Goal: Check status: Check status

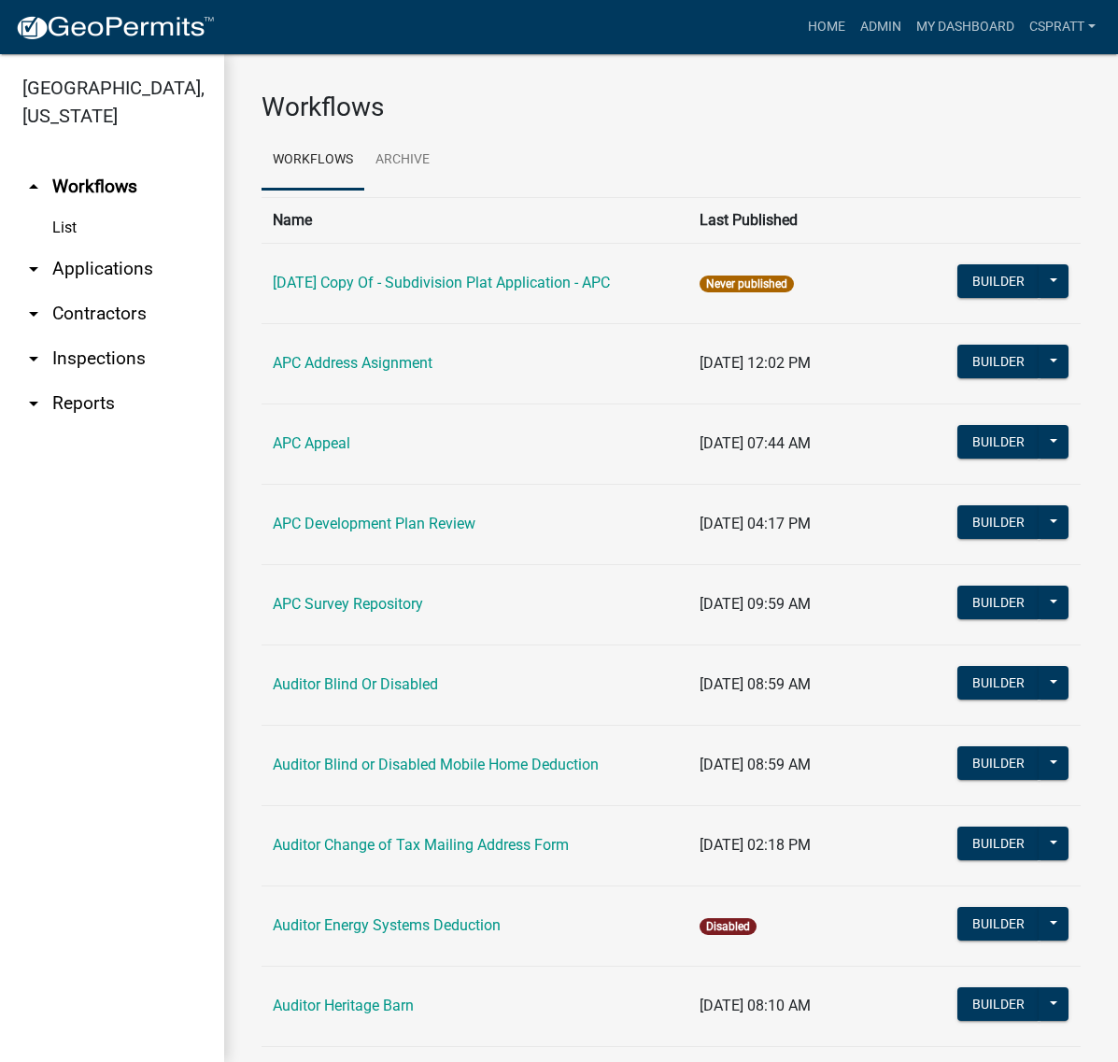
click at [148, 292] on link "arrow_drop_down Applications" at bounding box center [112, 269] width 224 height 45
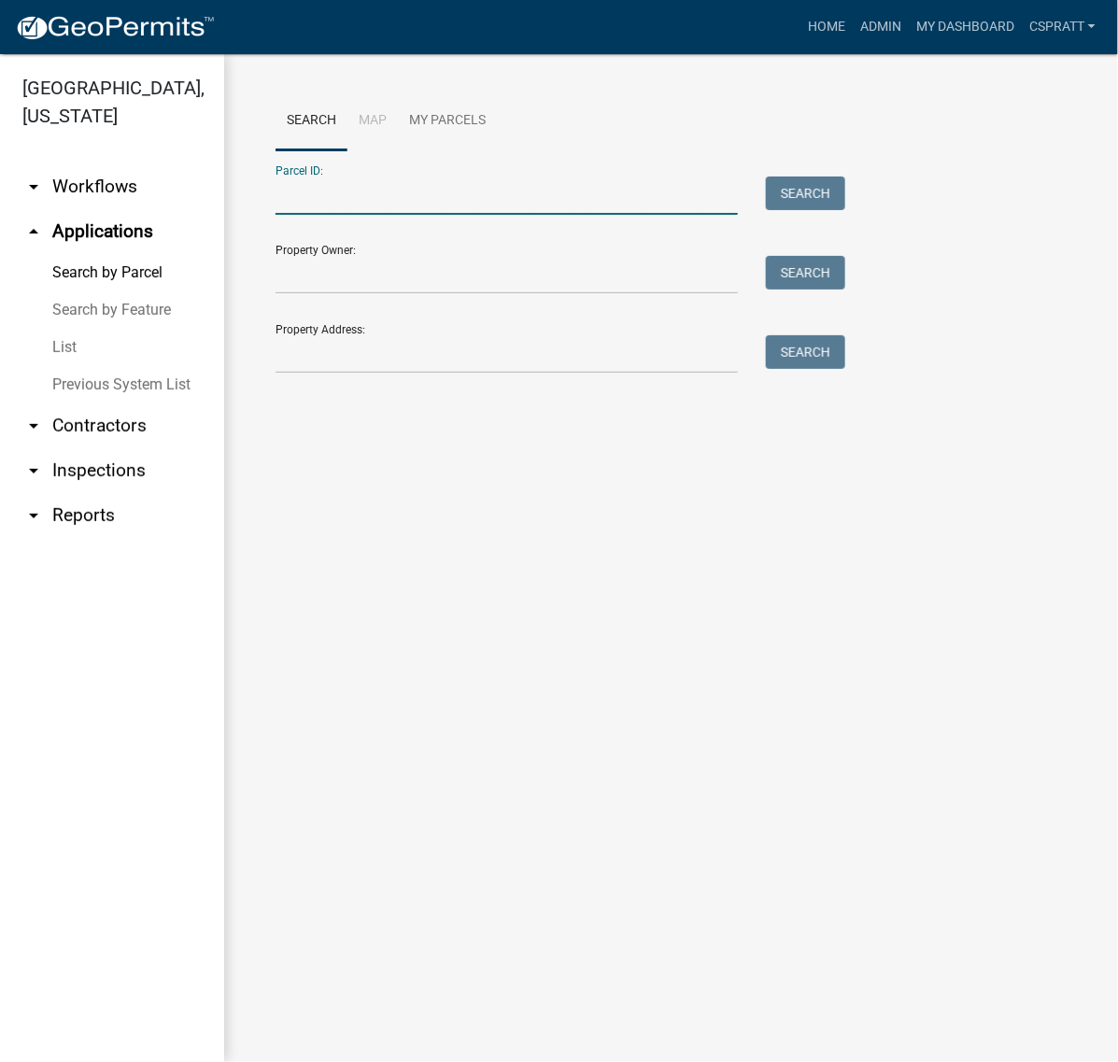
click at [304, 215] on input "Parcel ID:" at bounding box center [507, 196] width 462 height 38
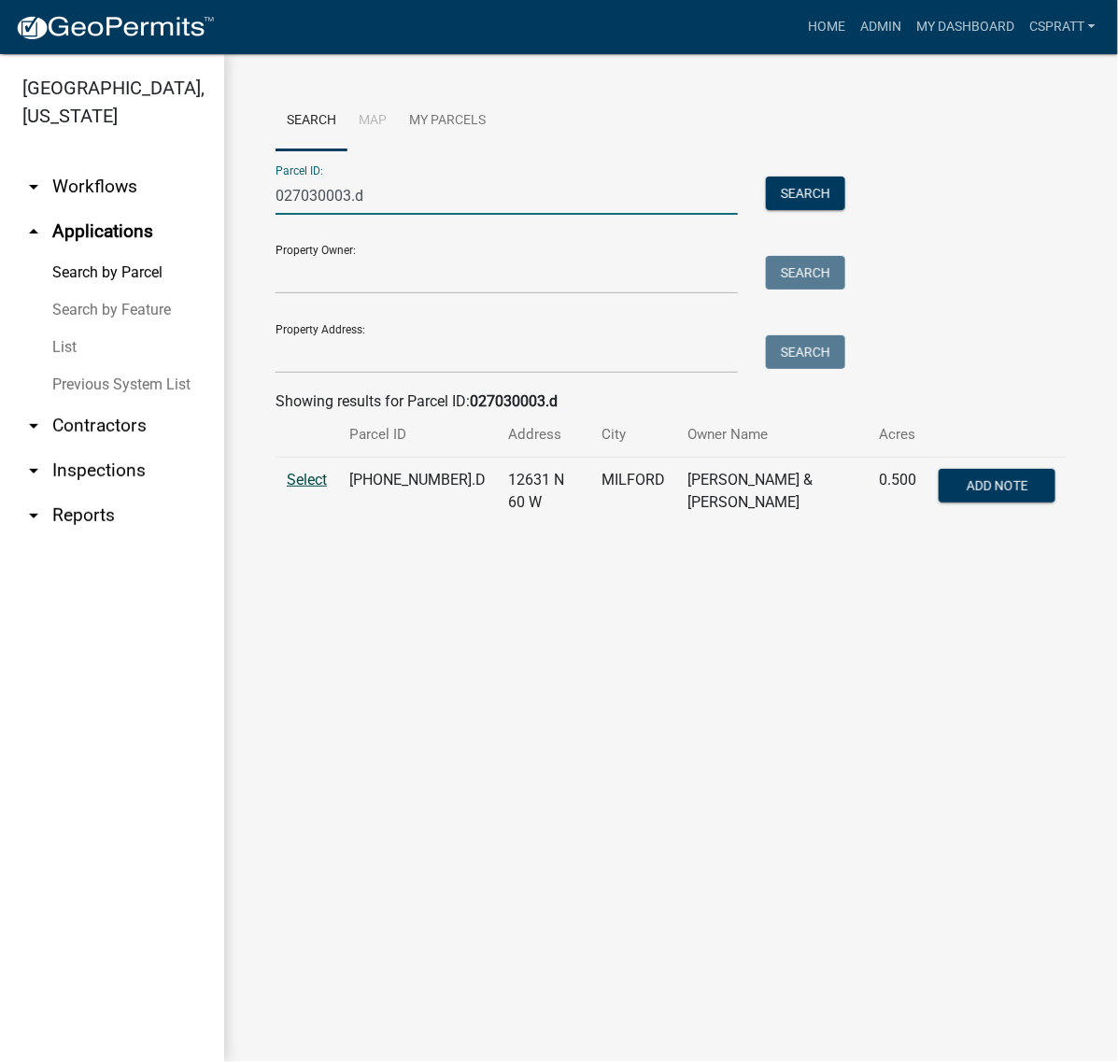
type input "027030003.d"
click at [327, 489] on span "Select" at bounding box center [307, 480] width 40 height 18
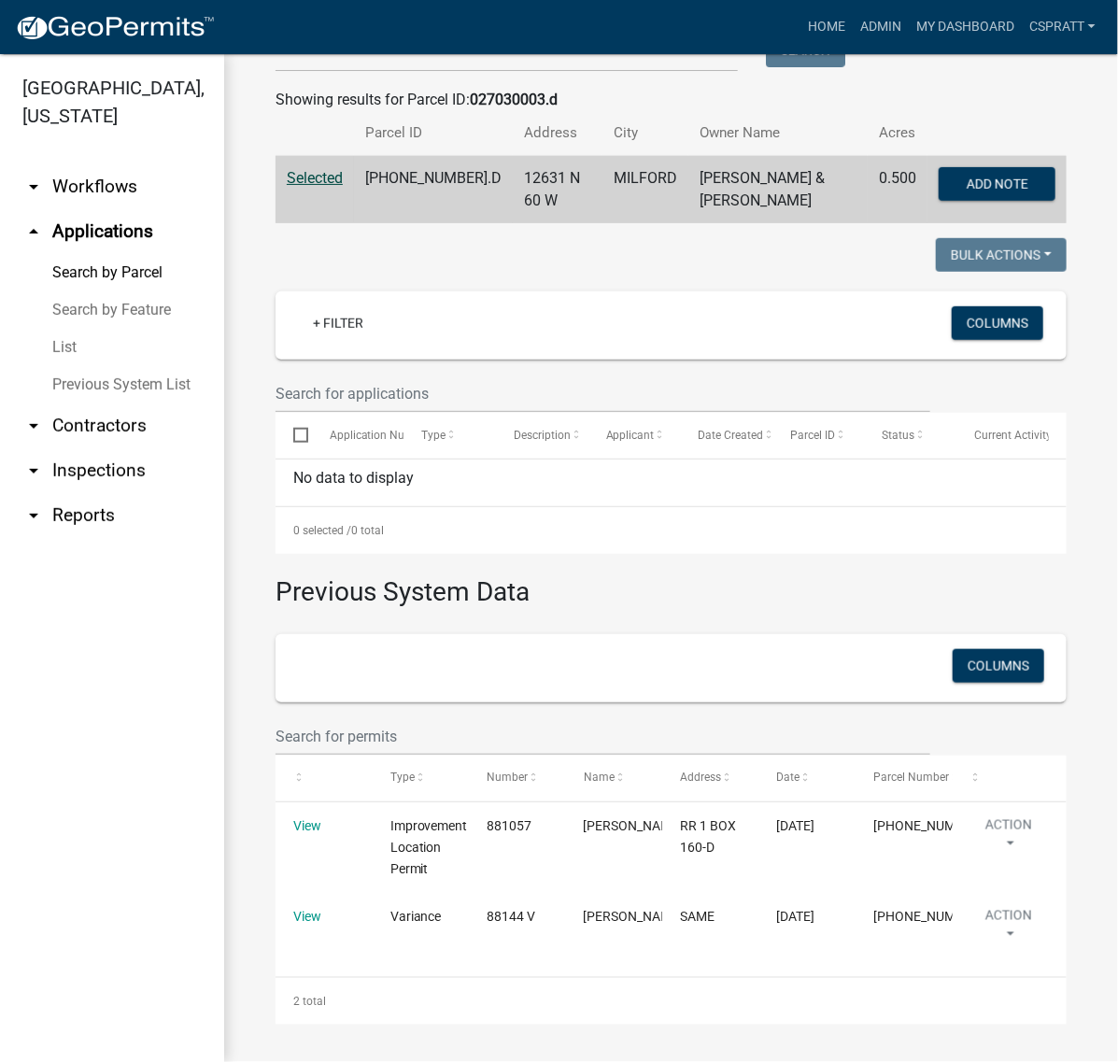
scroll to position [590, 0]
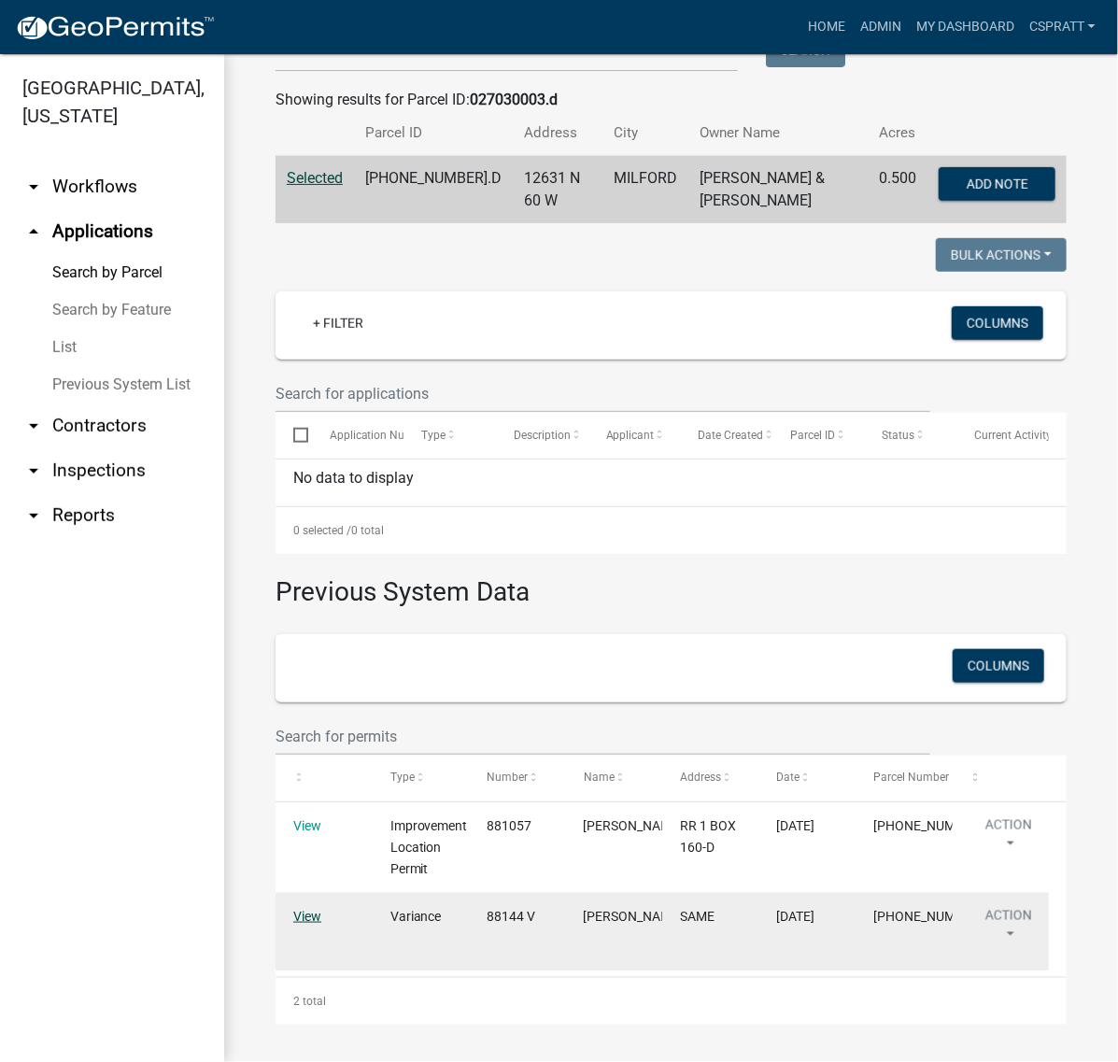
click at [321, 909] on link "View" at bounding box center [307, 916] width 28 height 15
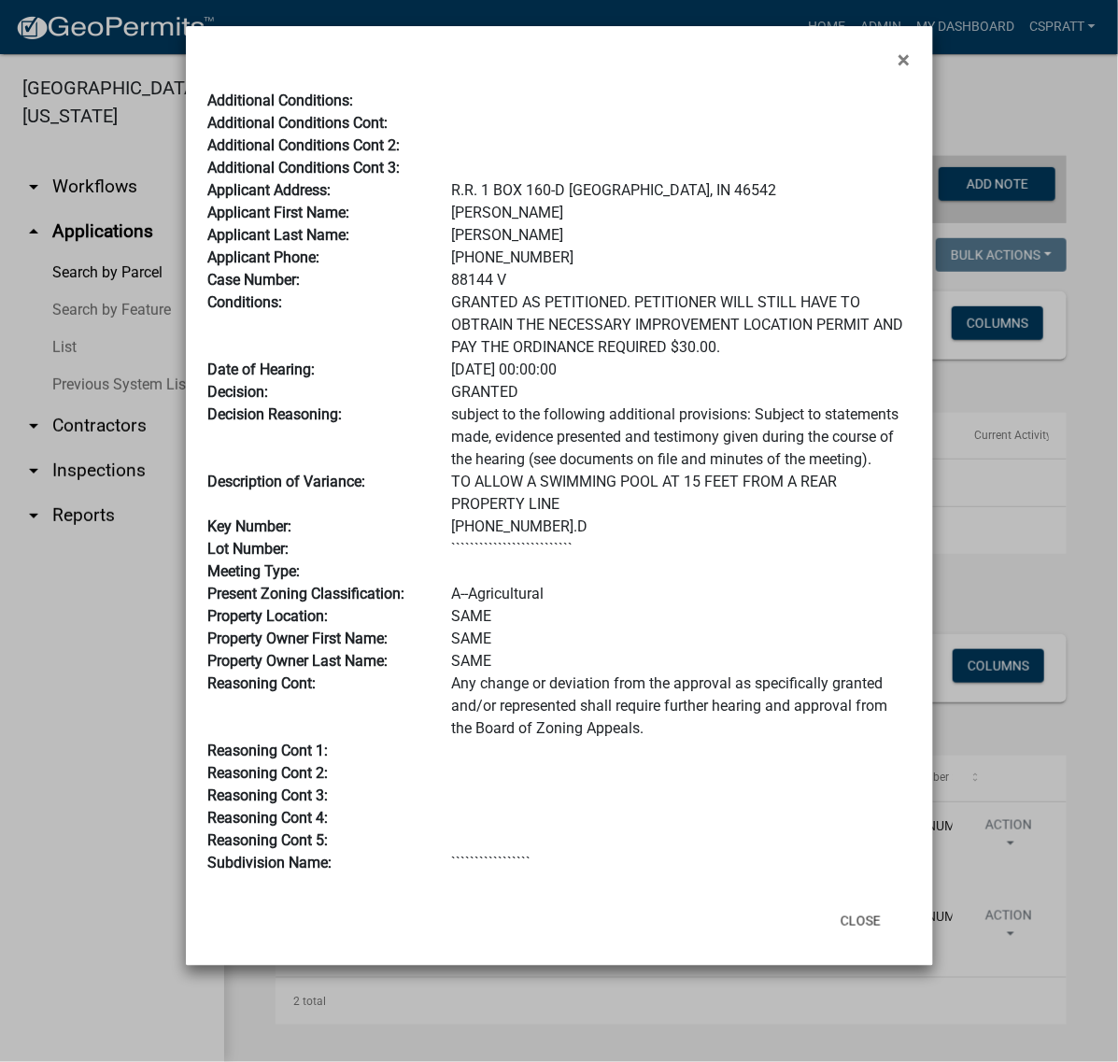
scroll to position [0, 0]
click at [899, 62] on span "×" at bounding box center [905, 60] width 12 height 26
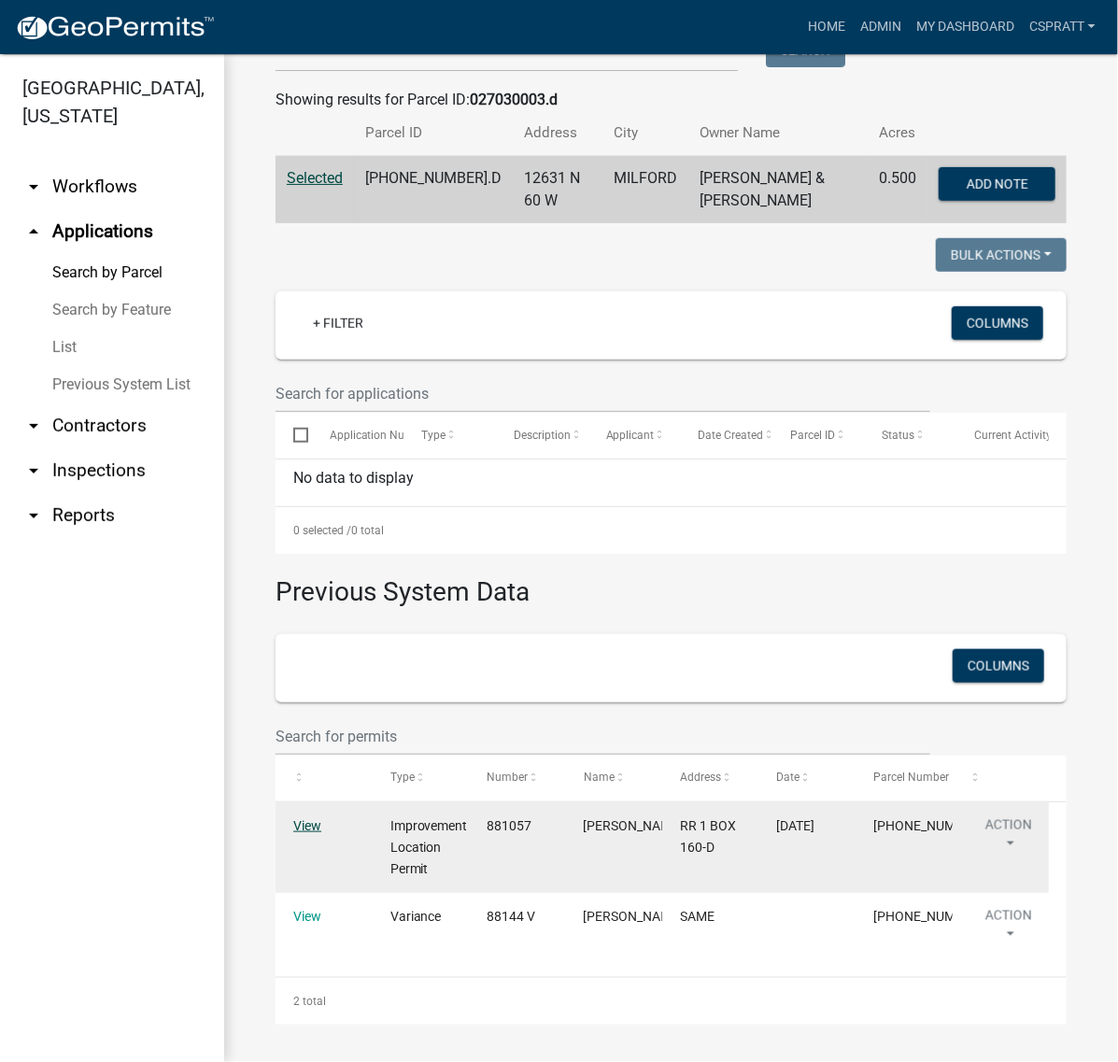
click at [315, 818] on link "View" at bounding box center [307, 825] width 28 height 15
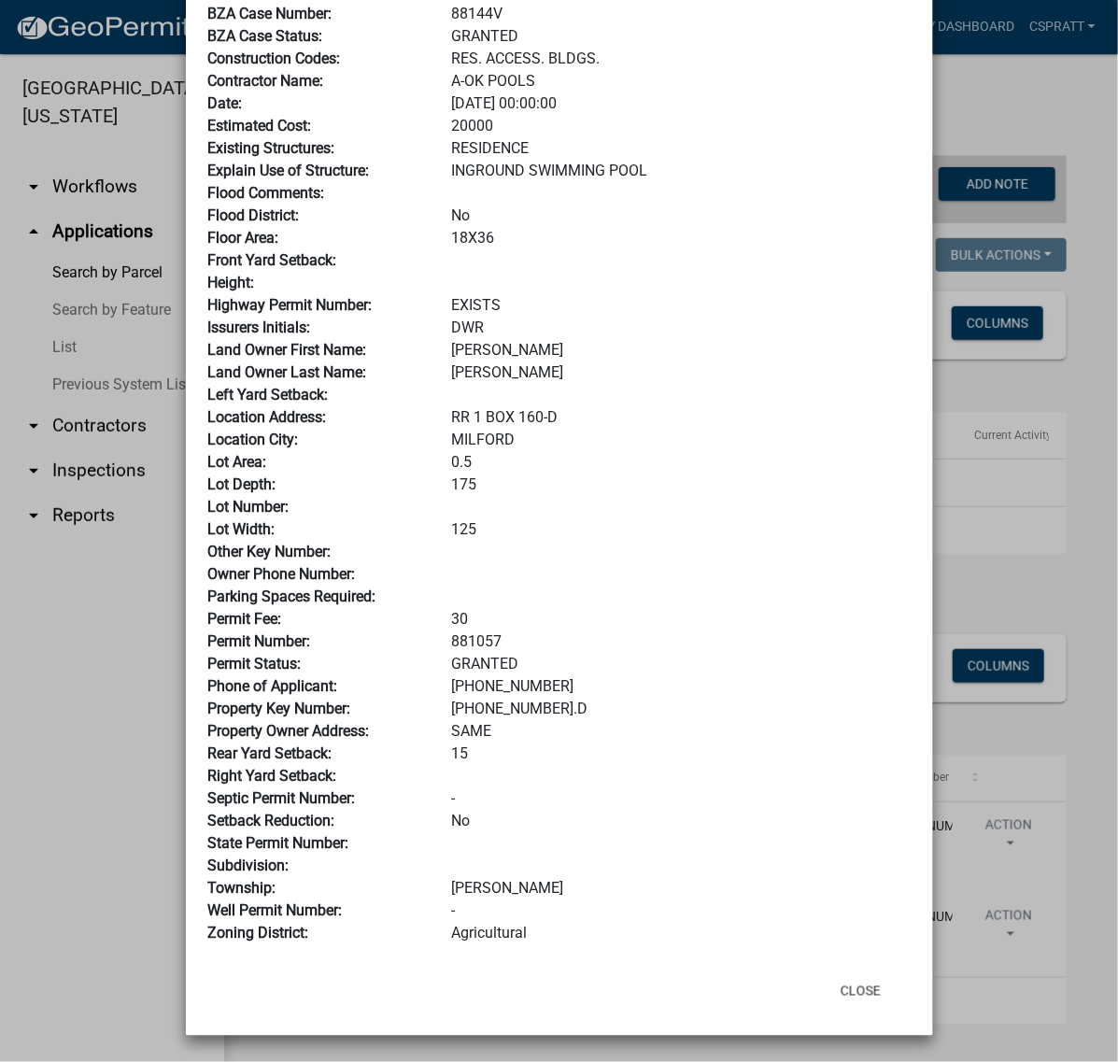
scroll to position [350, 0]
click at [833, 1008] on button "Close" at bounding box center [861, 992] width 70 height 34
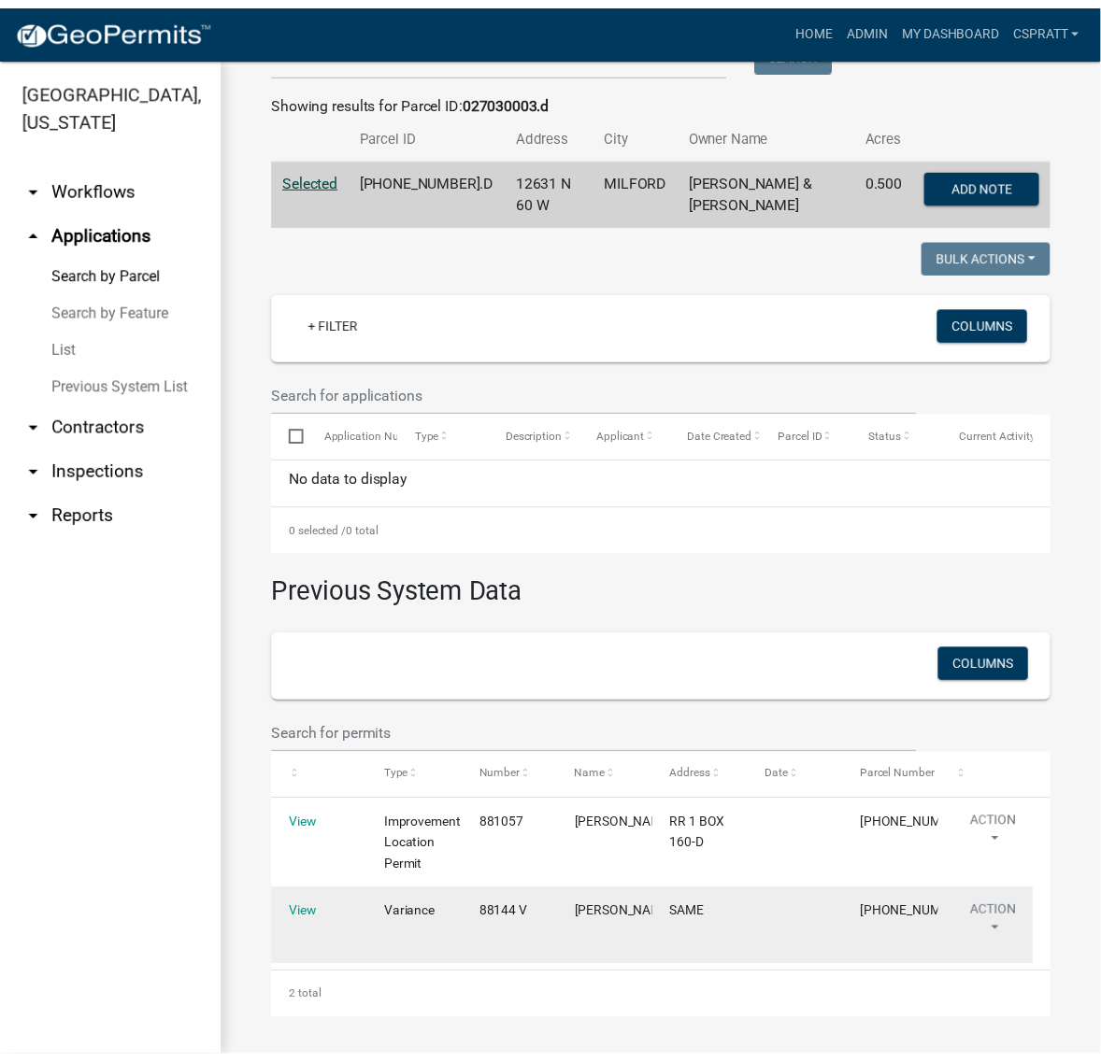
scroll to position [6, 0]
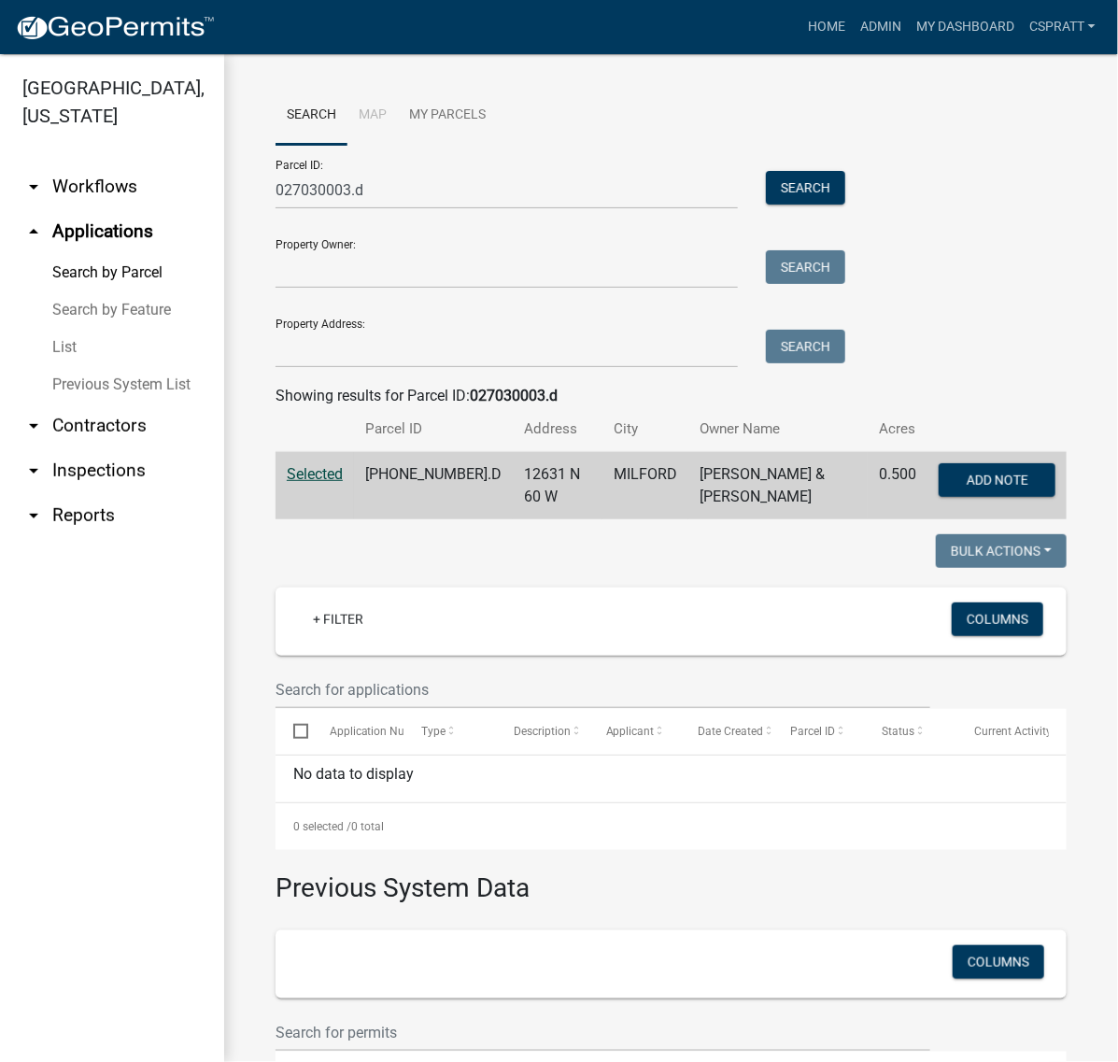
click at [741, 5] on nav "Toggle drawer menu more_horiz Home Admin My Dashboard cspratt Admin Account Log…" at bounding box center [559, 27] width 1118 height 54
click at [801, 28] on link "Home" at bounding box center [827, 27] width 52 height 36
